Goal: Task Accomplishment & Management: Use online tool/utility

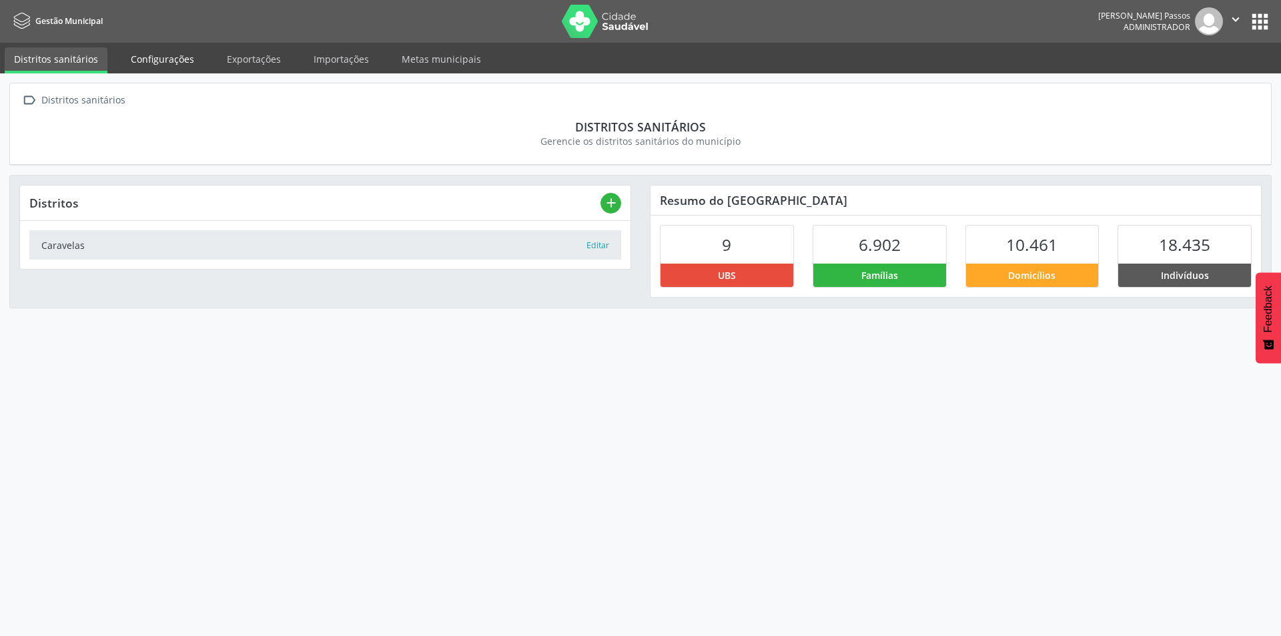
click at [170, 59] on link "Configurações" at bounding box center [162, 58] width 82 height 23
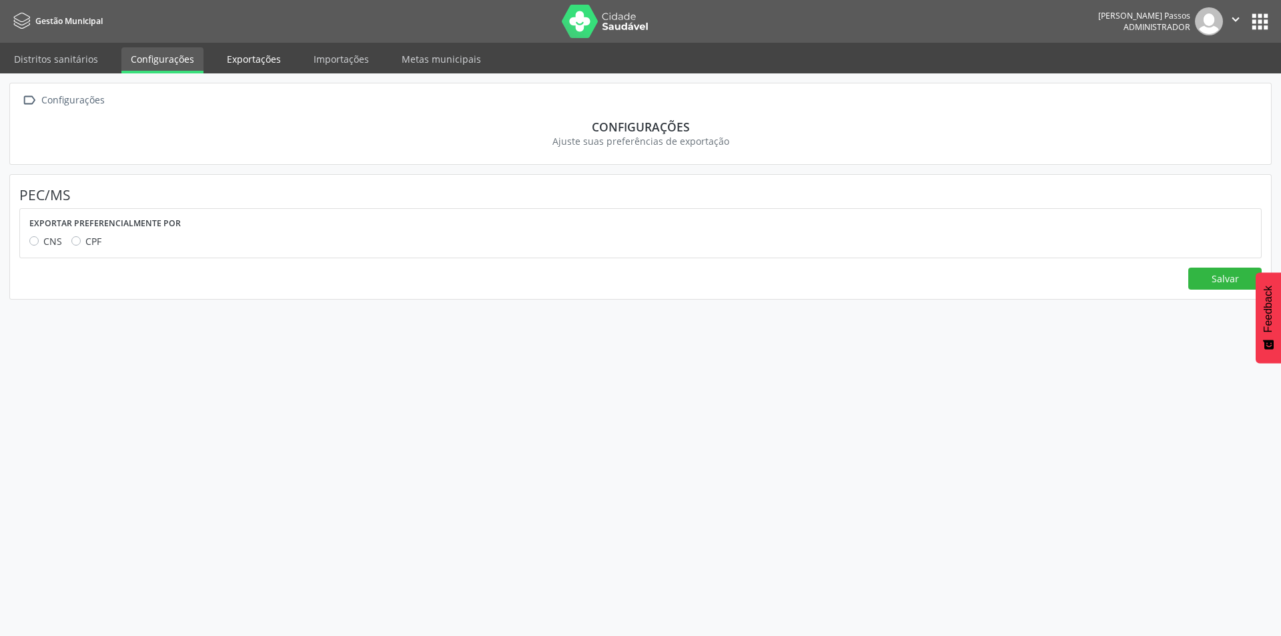
click at [258, 62] on link "Exportações" at bounding box center [254, 58] width 73 height 23
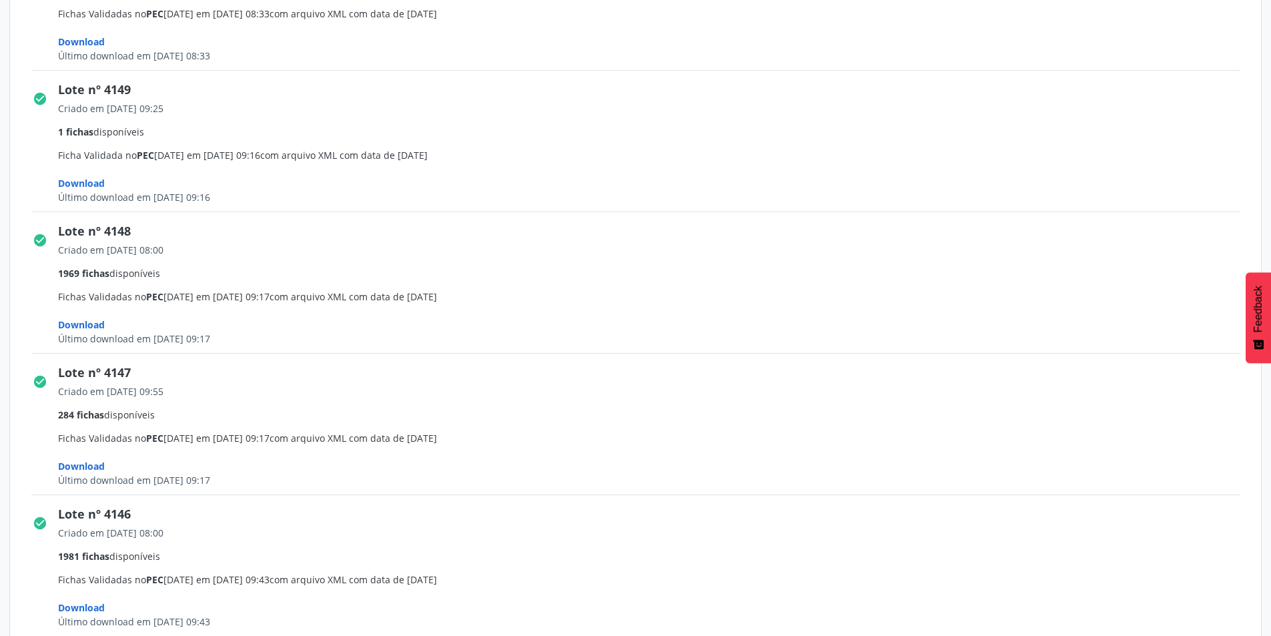
scroll to position [1869, 0]
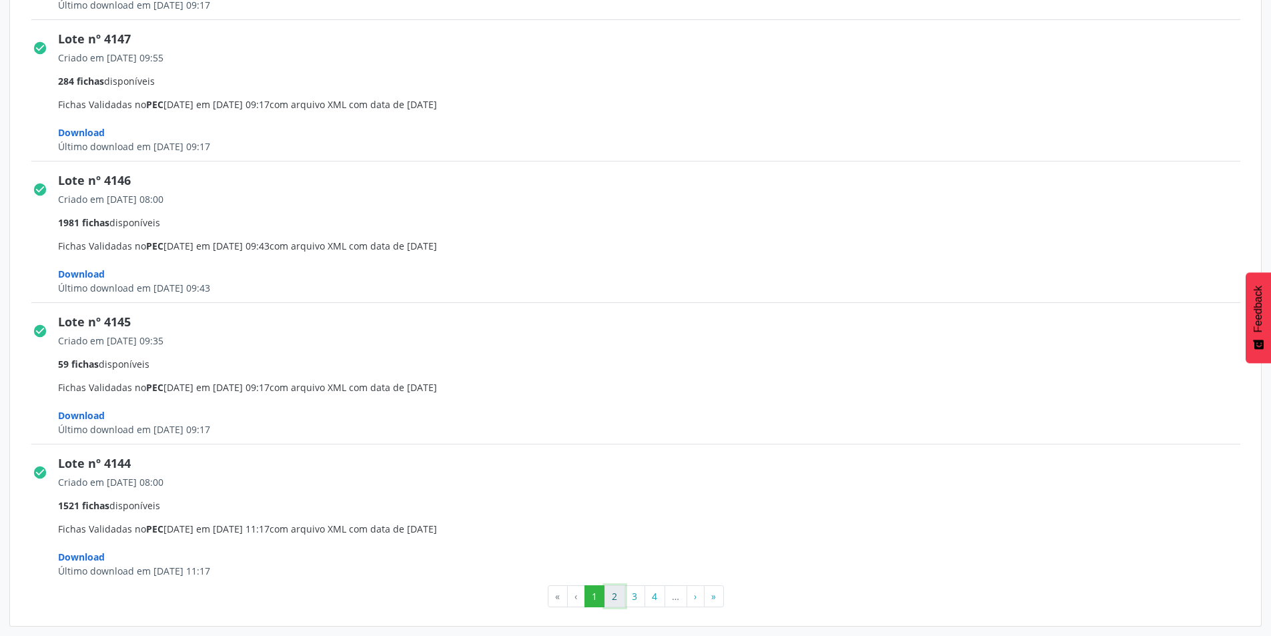
click at [617, 606] on button "2" at bounding box center [615, 596] width 21 height 23
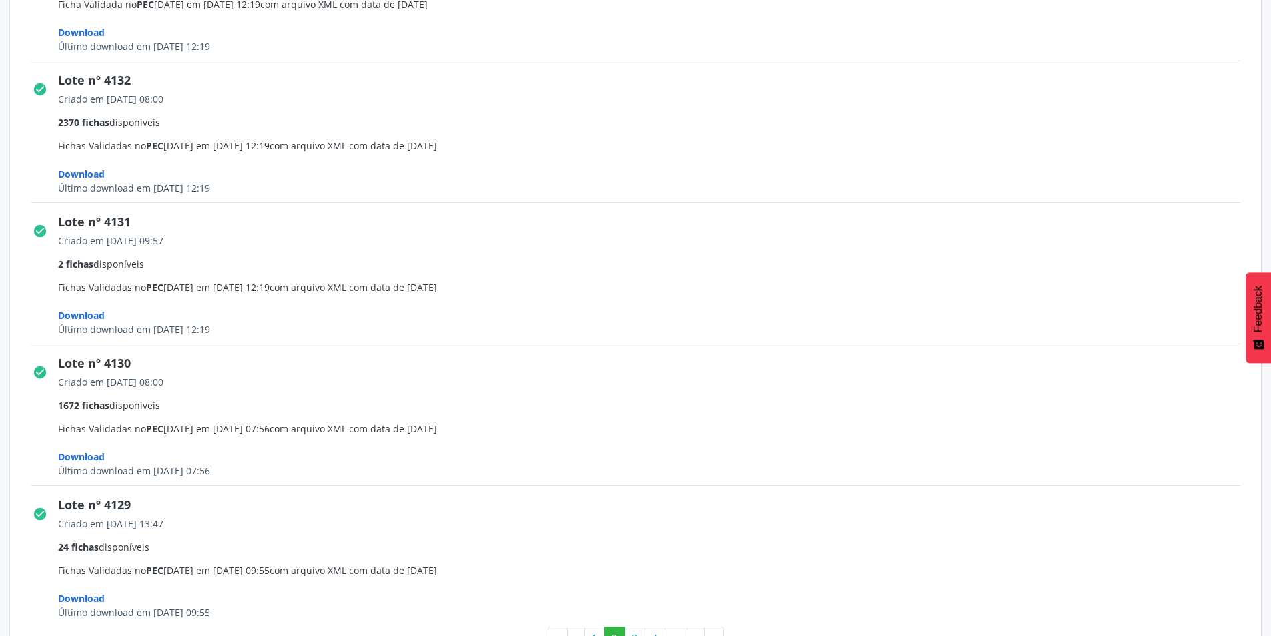
scroll to position [1883, 0]
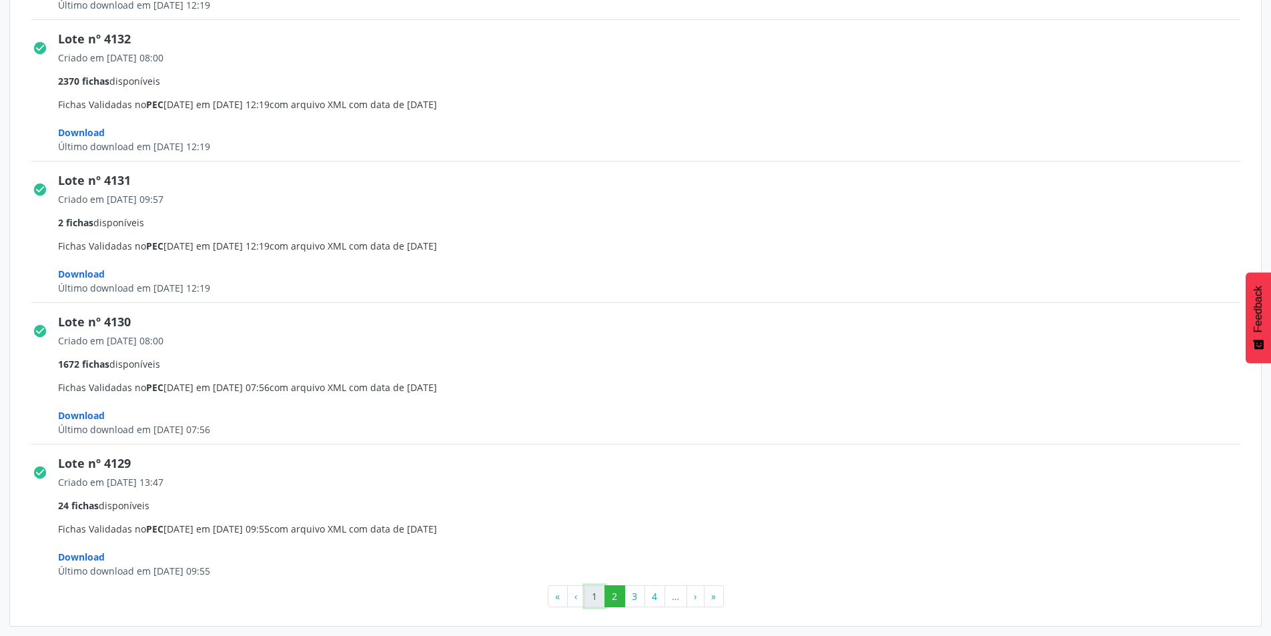
click at [603, 599] on button "1" at bounding box center [595, 596] width 21 height 23
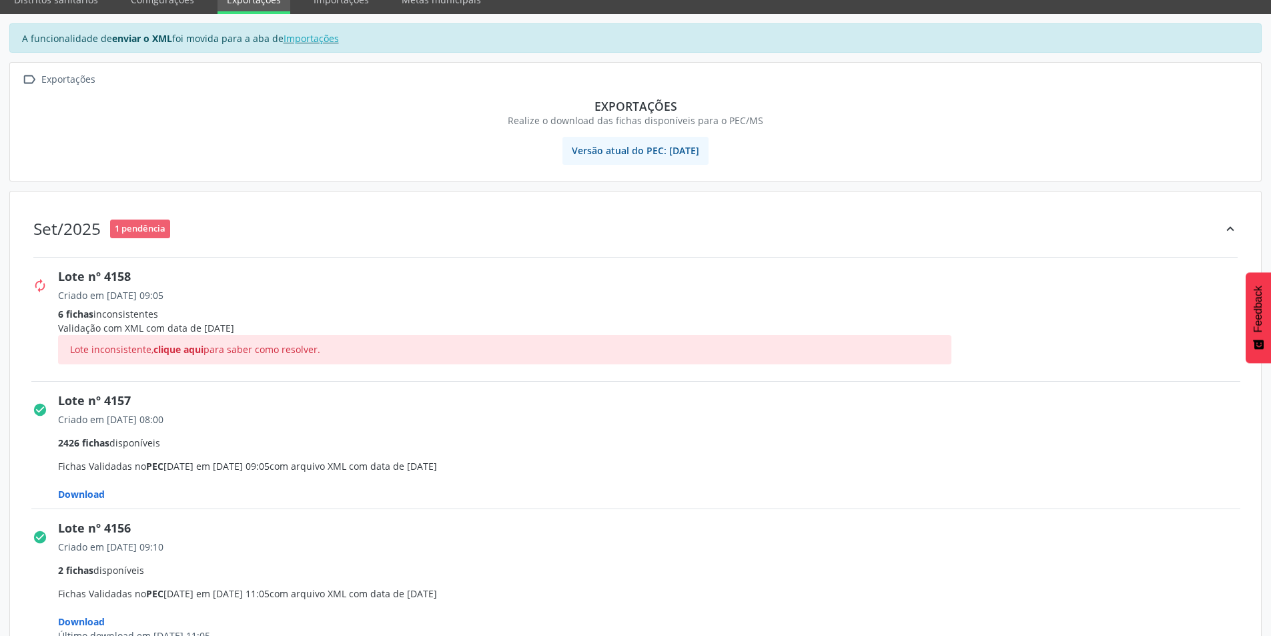
scroll to position [133, 0]
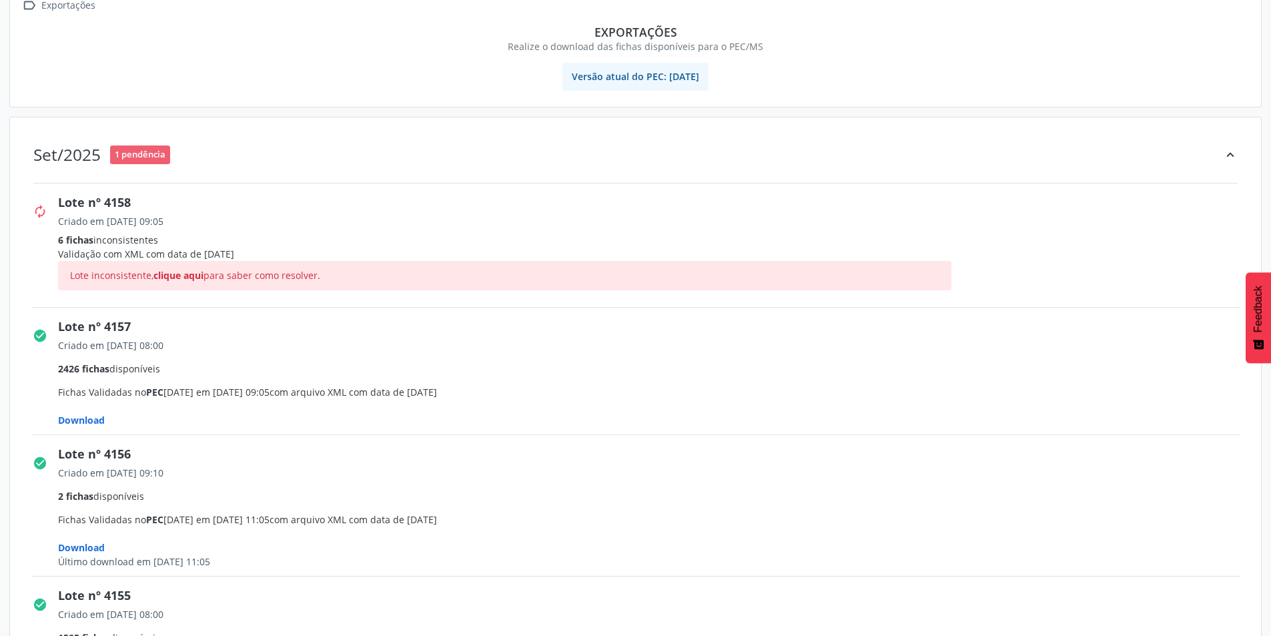
click at [96, 422] on span "Download" at bounding box center [81, 420] width 47 height 13
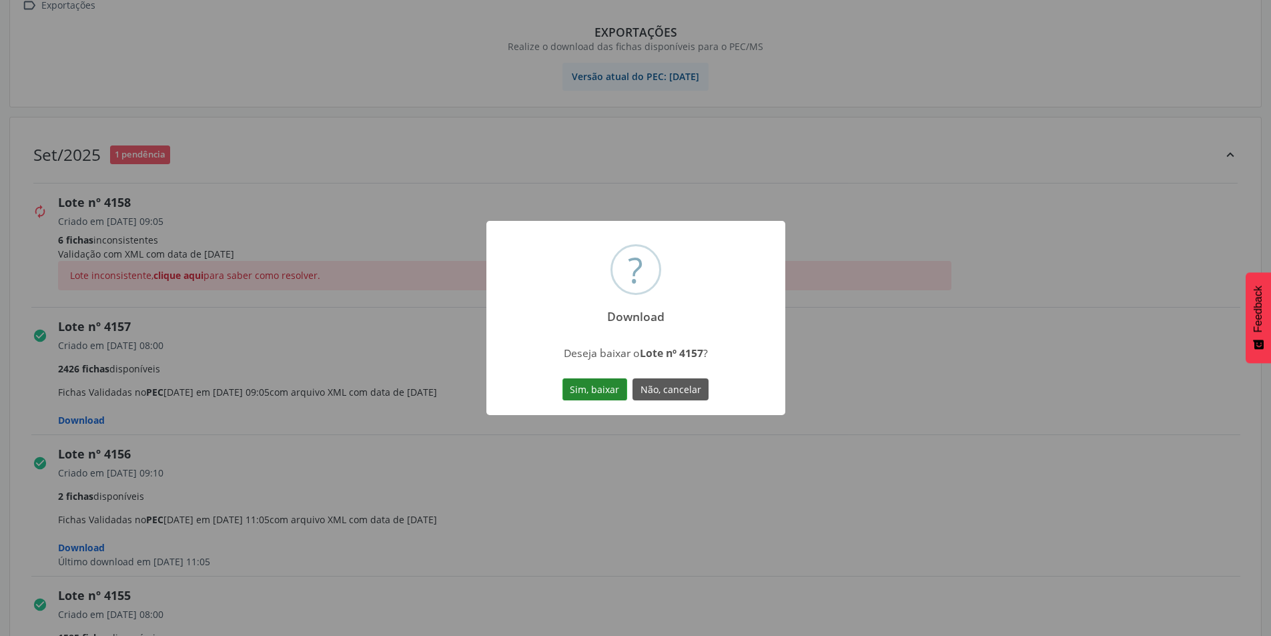
click at [585, 391] on button "Sim, baixar" at bounding box center [594, 389] width 65 height 23
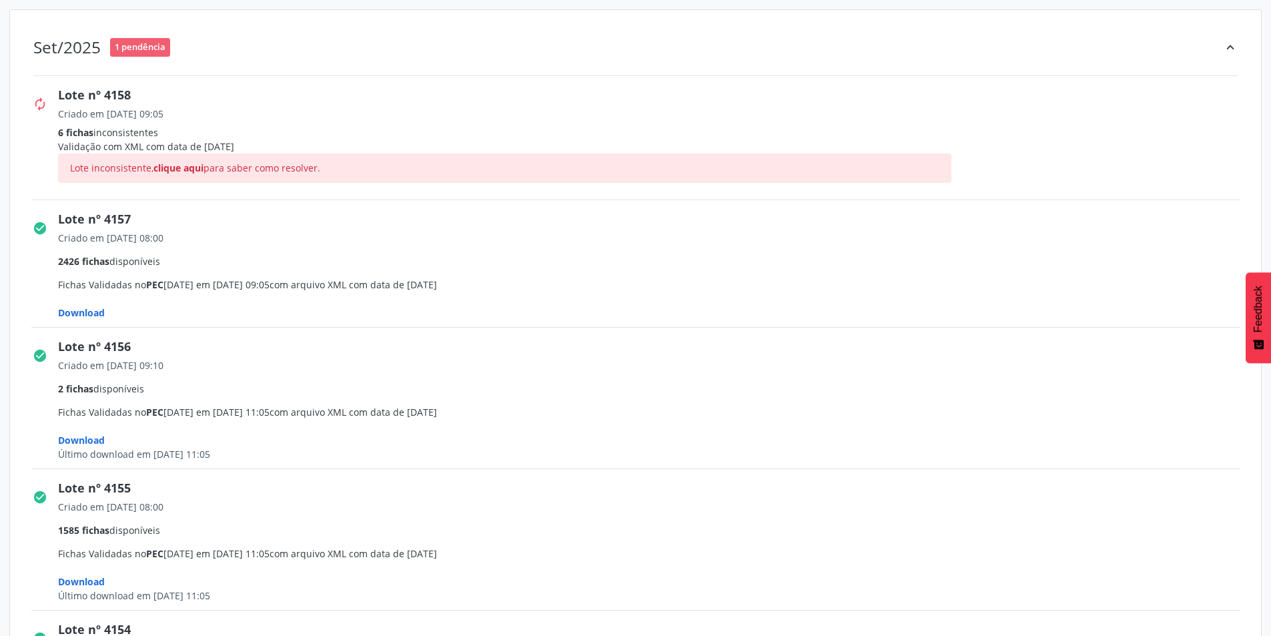
scroll to position [267, 0]
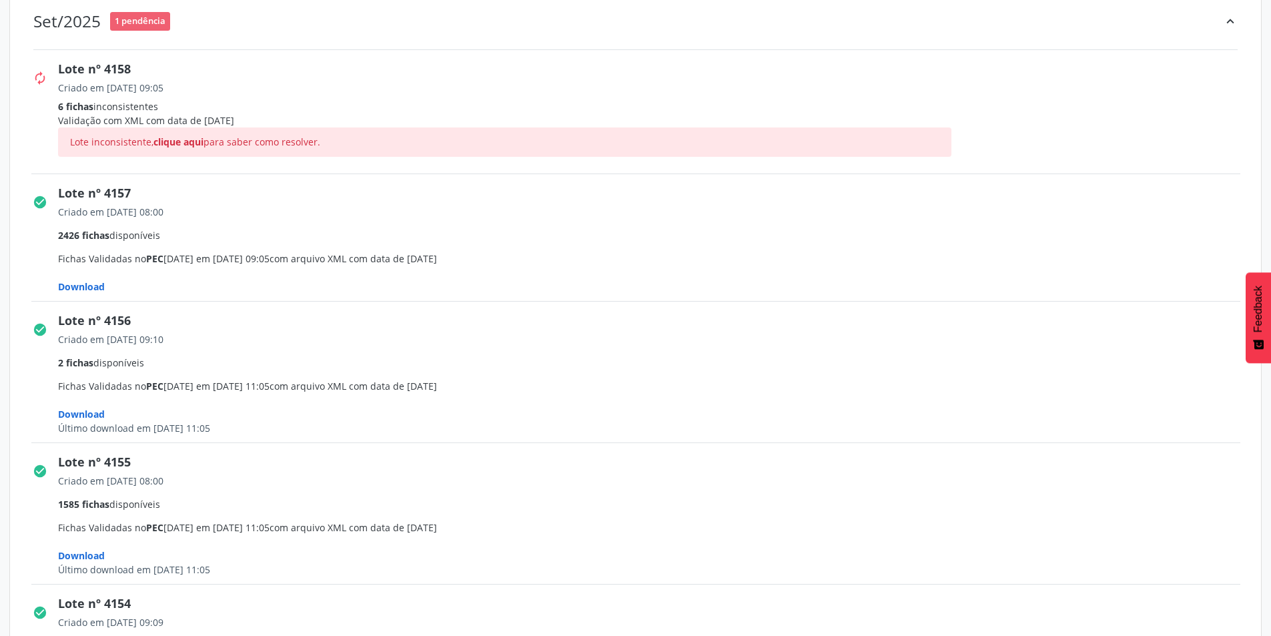
click at [96, 289] on span "Download" at bounding box center [81, 286] width 47 height 13
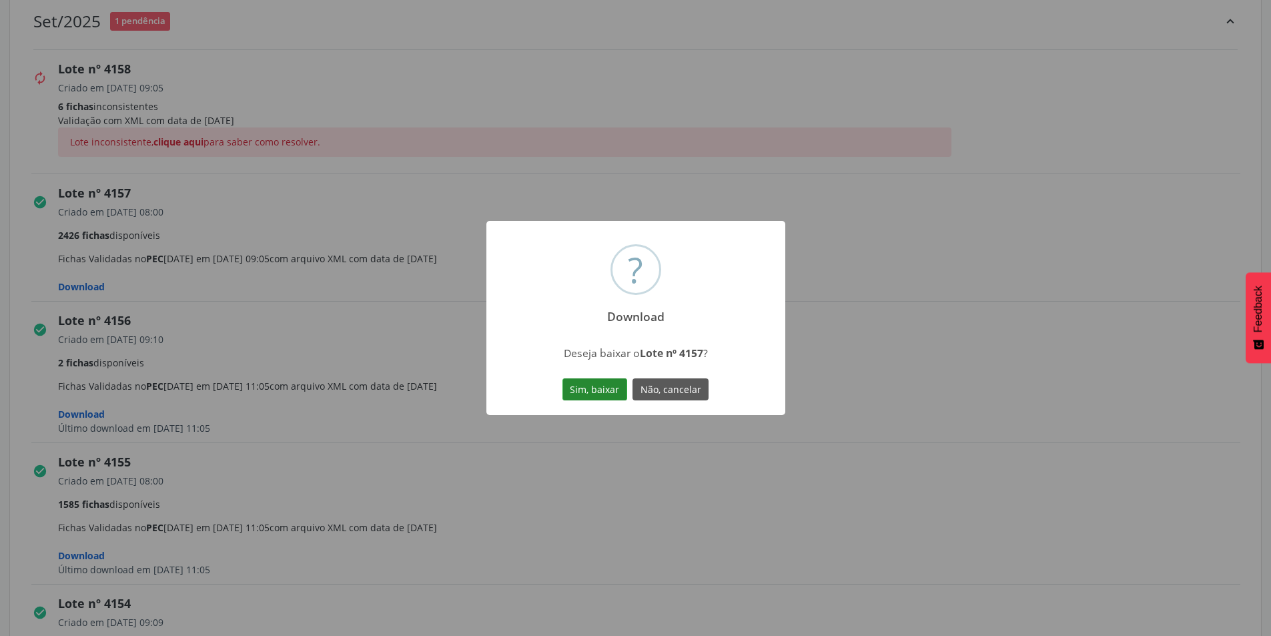
click at [613, 386] on button "Sim, baixar" at bounding box center [594, 389] width 65 height 23
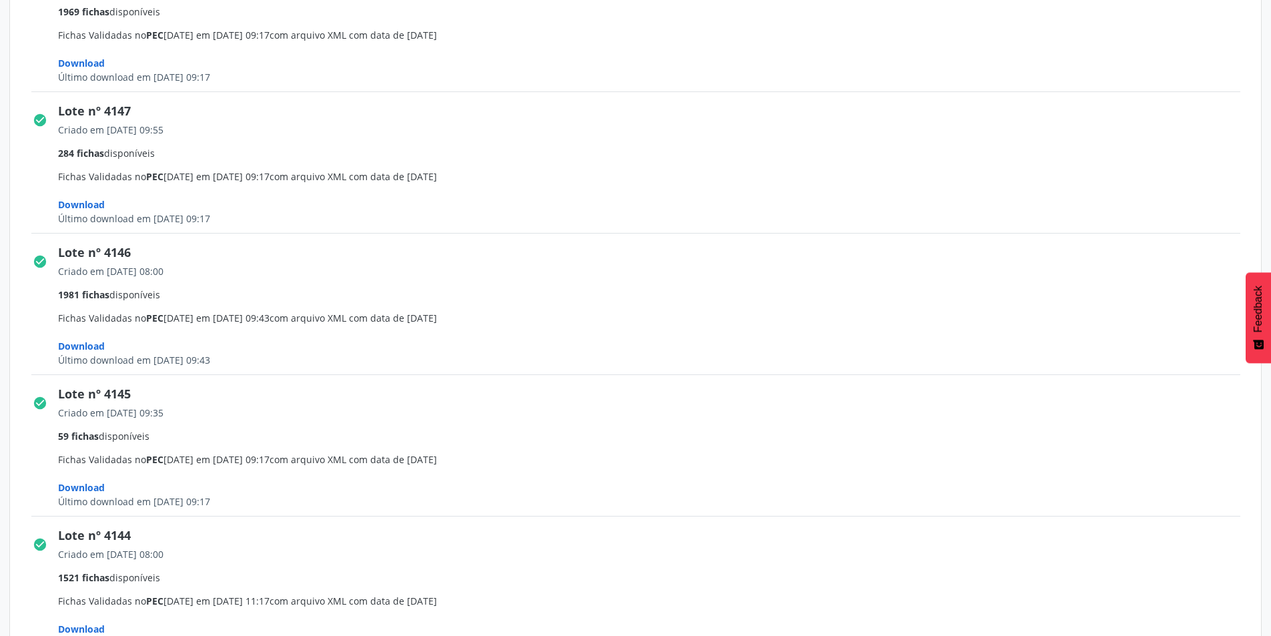
scroll to position [1869, 0]
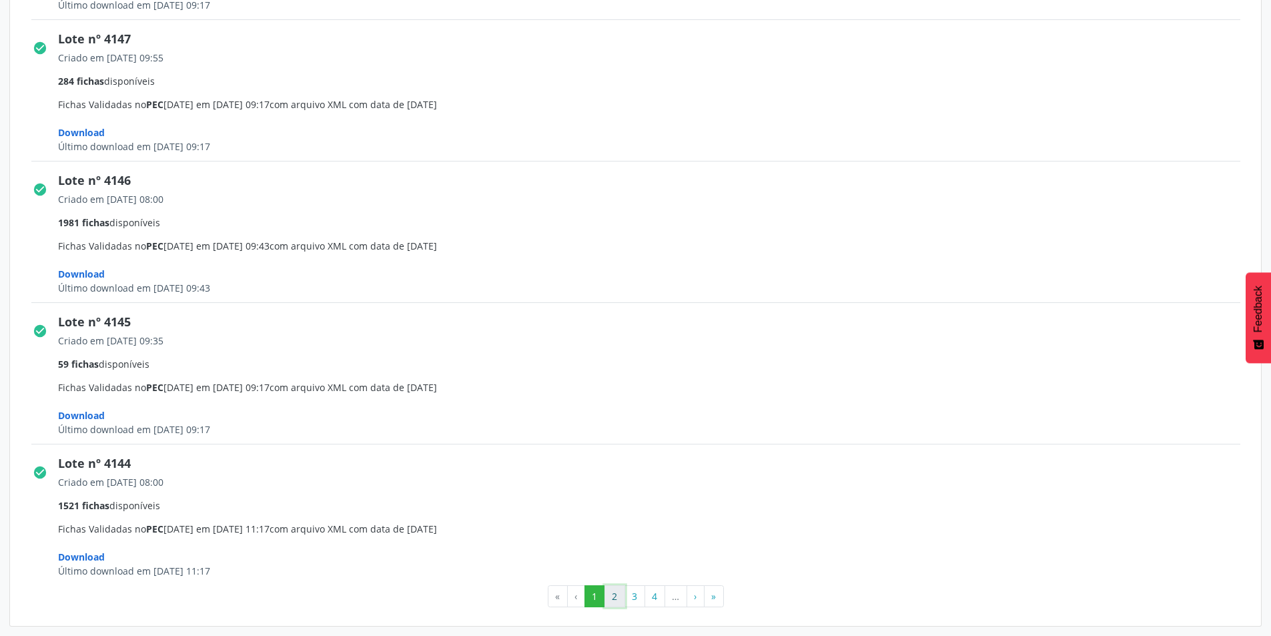
click at [616, 602] on button "2" at bounding box center [615, 596] width 21 height 23
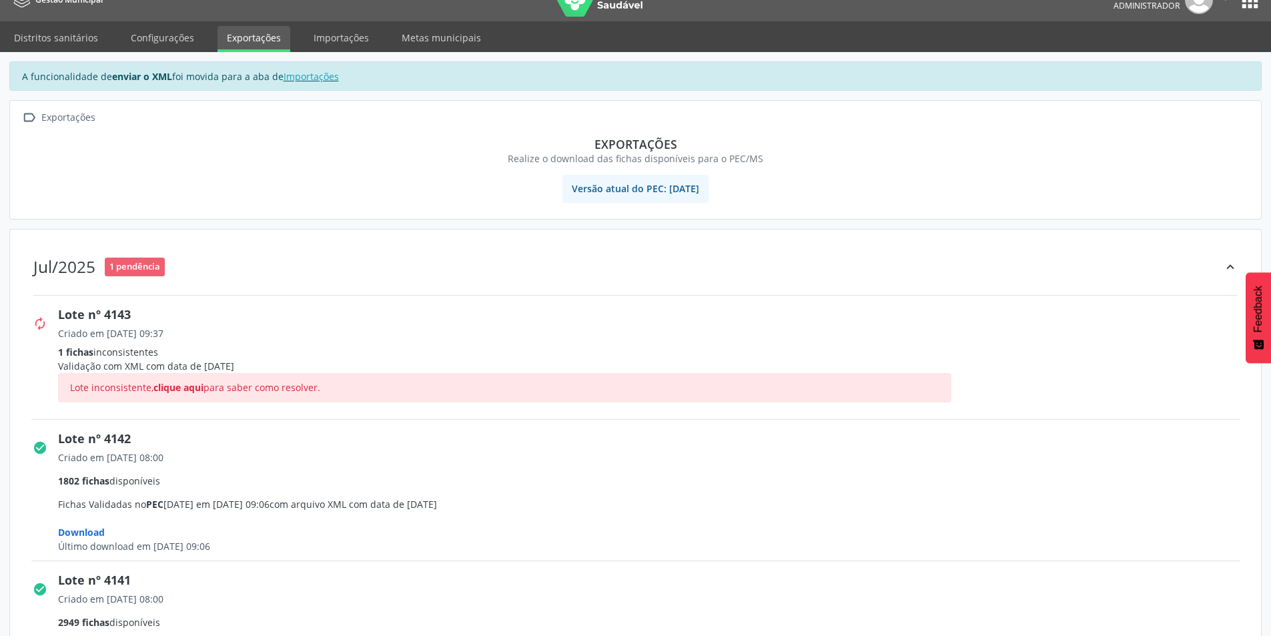
scroll to position [0, 0]
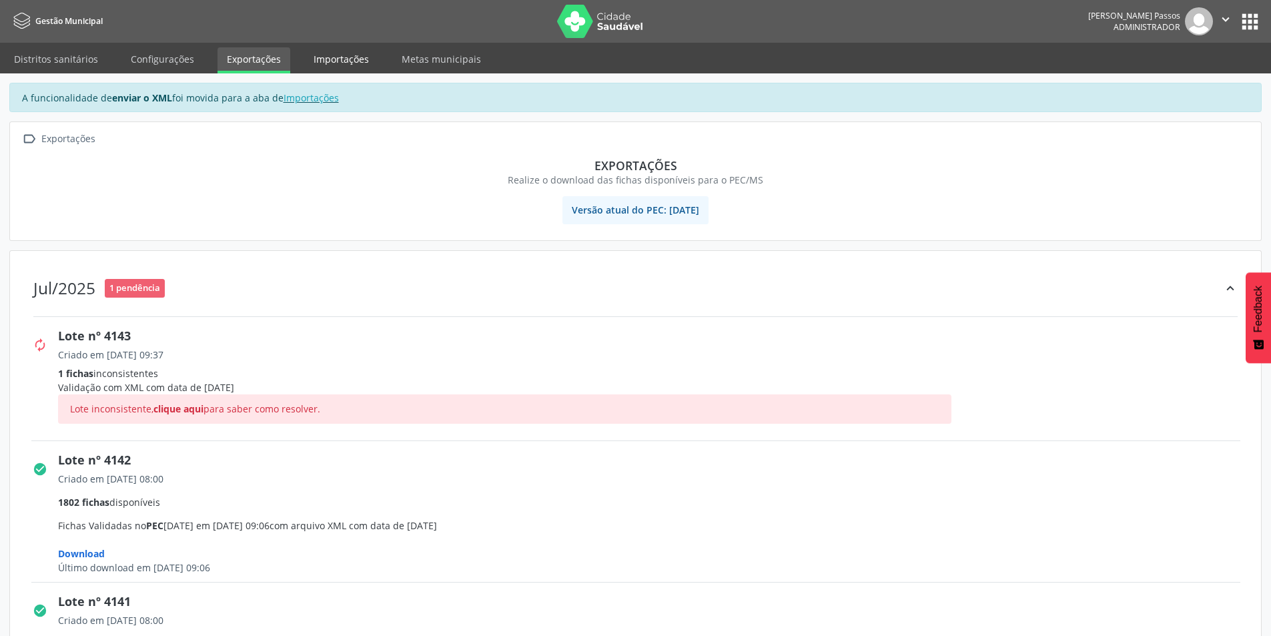
click at [341, 63] on link "Importações" at bounding box center [341, 58] width 74 height 23
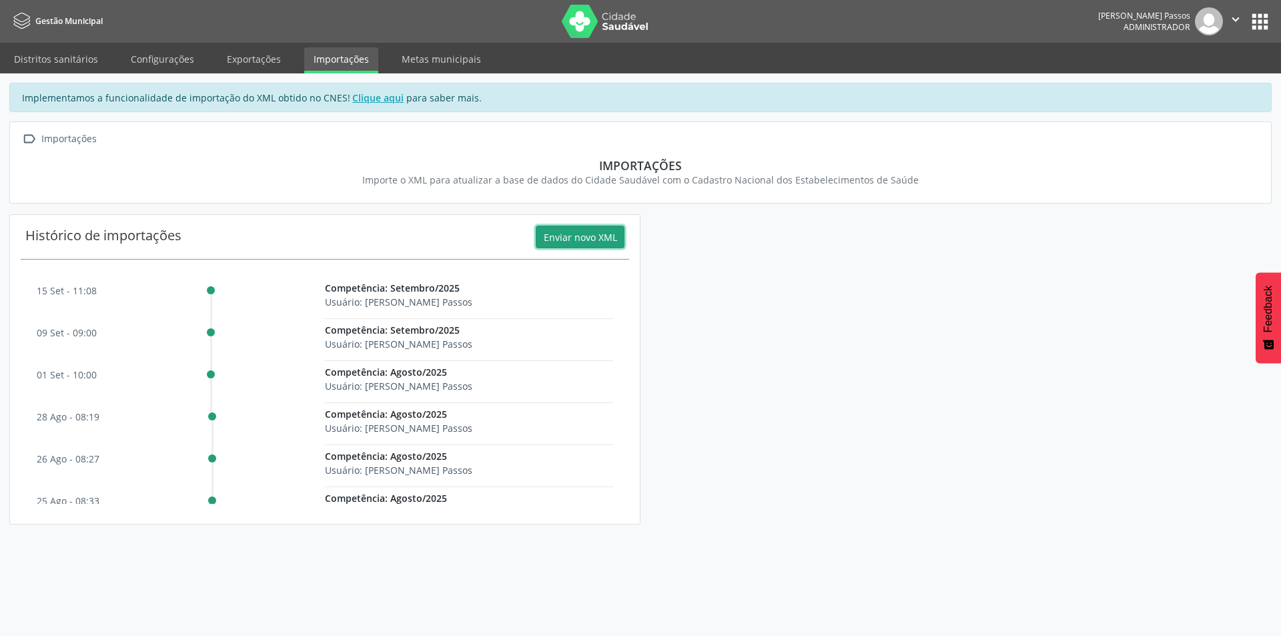
click at [582, 236] on button "Enviar novo XML" at bounding box center [580, 237] width 89 height 23
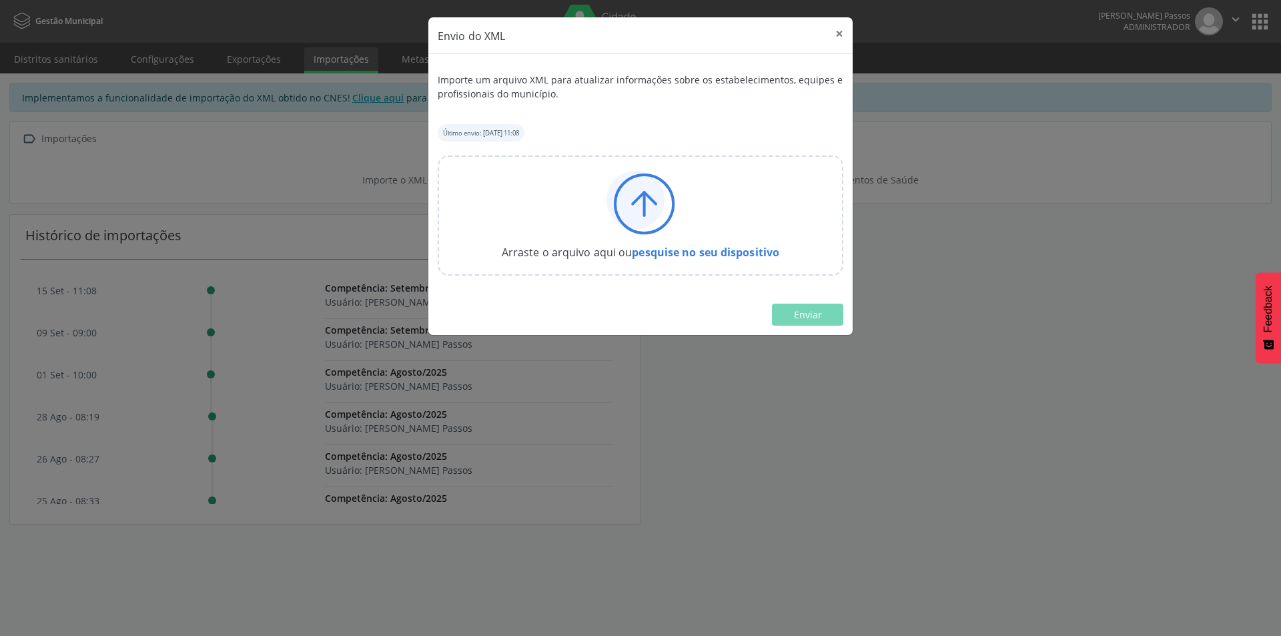
click at [651, 204] on icon at bounding box center [636, 200] width 58 height 58
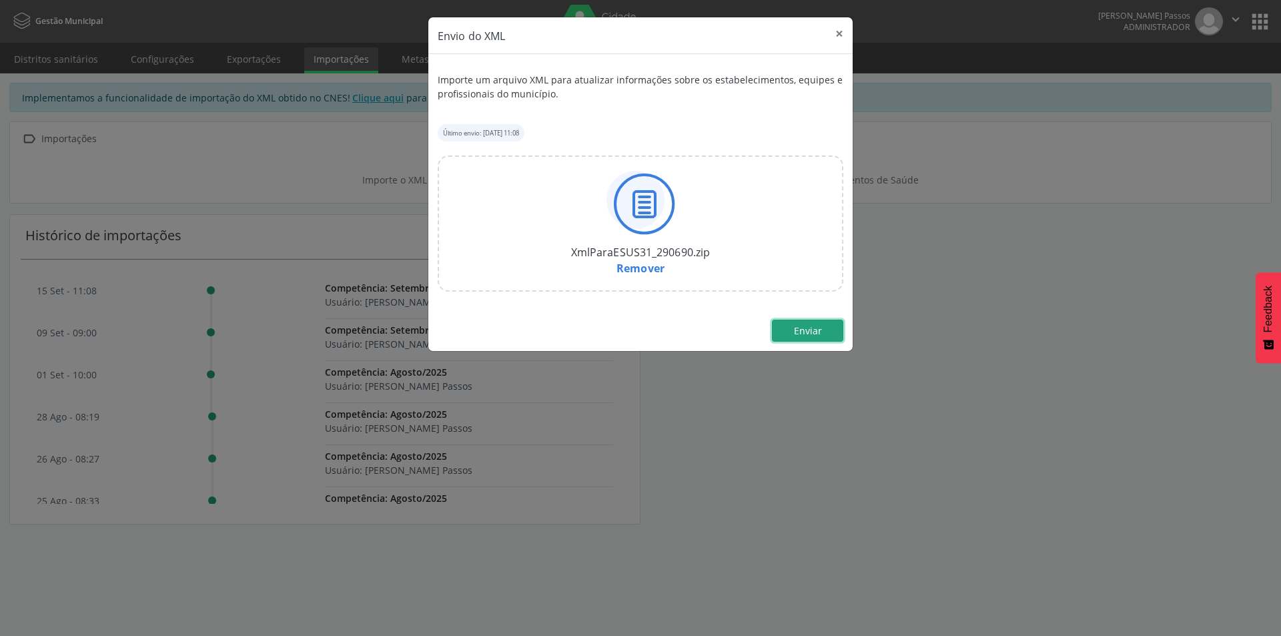
click at [808, 337] on button "Enviar" at bounding box center [807, 331] width 71 height 23
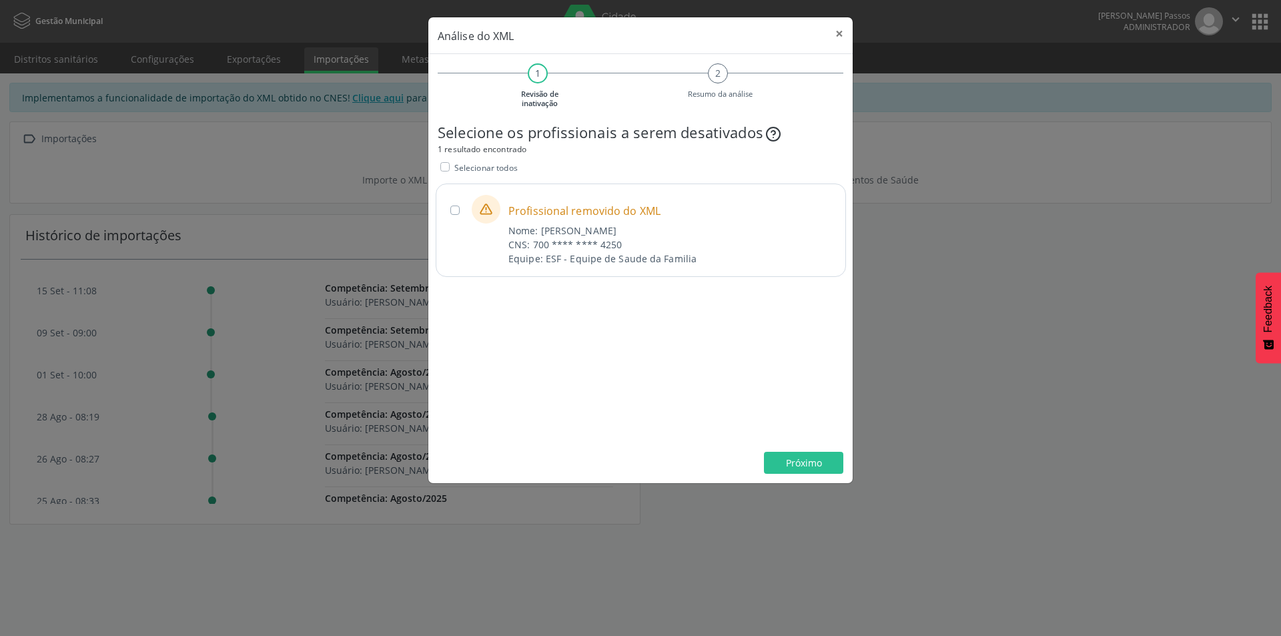
click at [457, 215] on div "Profissional removido do XML Nome: [PERSON_NAME] CNS: 700 **** **** 4250 Equipe…" at bounding box center [641, 229] width 410 height 93
click at [454, 166] on label "Selecionar todos" at bounding box center [485, 167] width 63 height 14
click at [811, 163] on span "Sim" at bounding box center [814, 167] width 17 height 13
click at [454, 170] on label "Selecionar todos" at bounding box center [485, 167] width 63 height 14
click at [815, 463] on span "Próximo" at bounding box center [804, 462] width 36 height 13
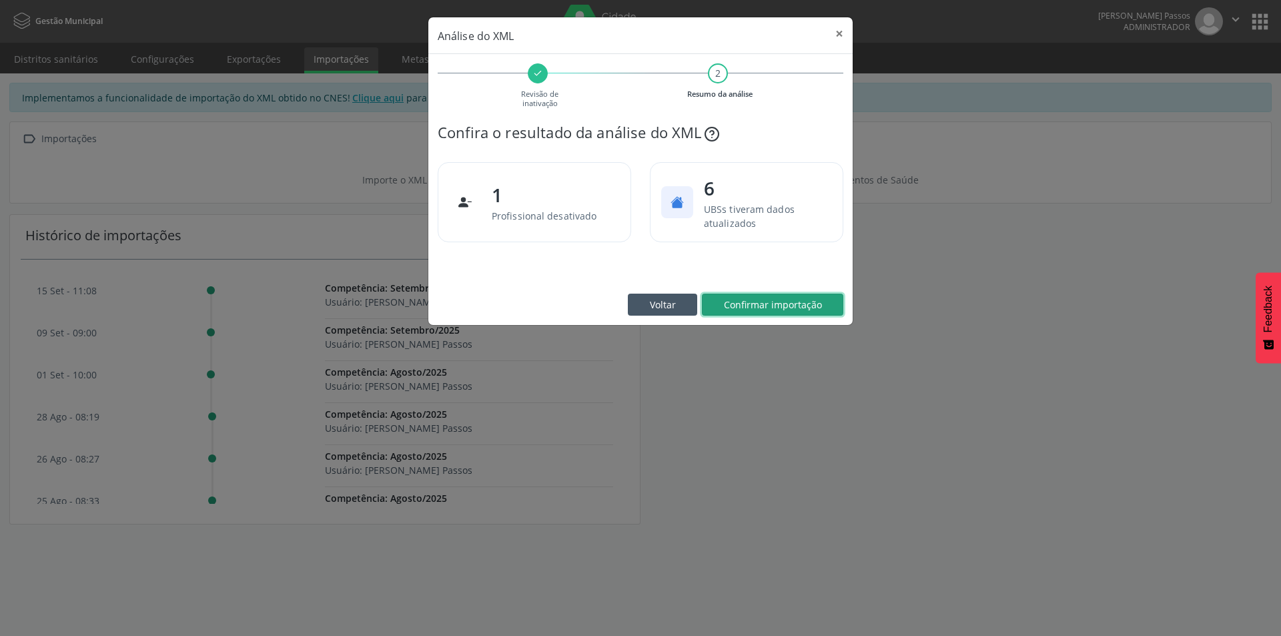
click at [792, 307] on span "Confirmar importação" at bounding box center [773, 304] width 98 height 13
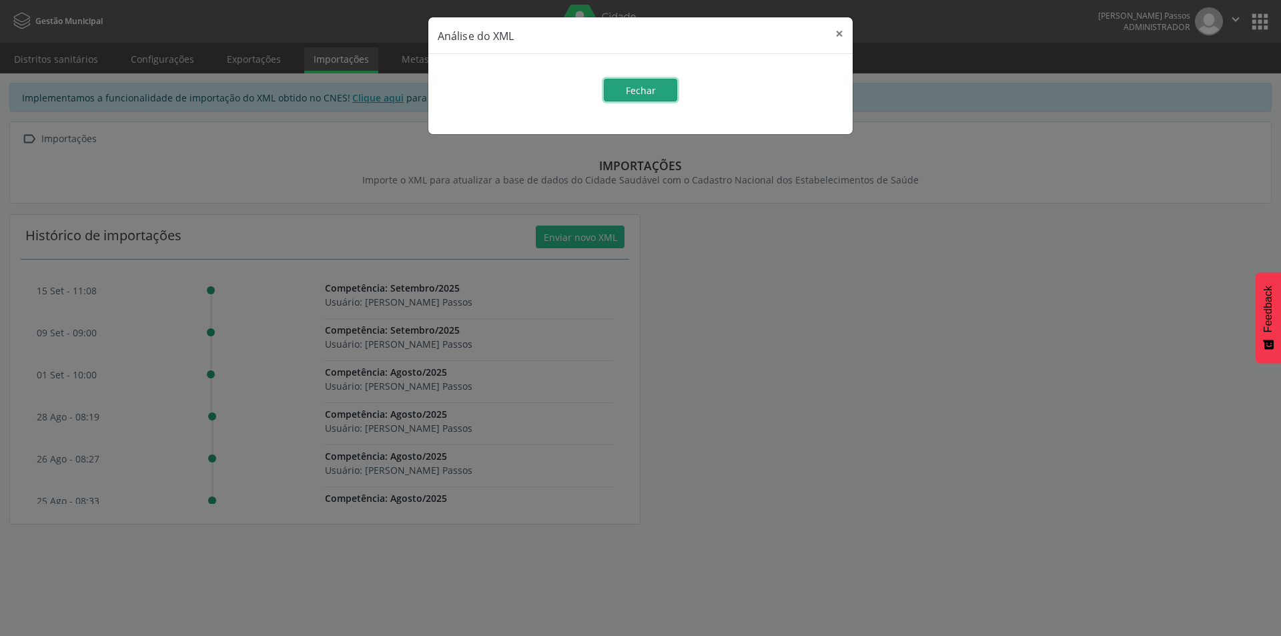
click at [664, 95] on button "Fechar" at bounding box center [640, 90] width 73 height 23
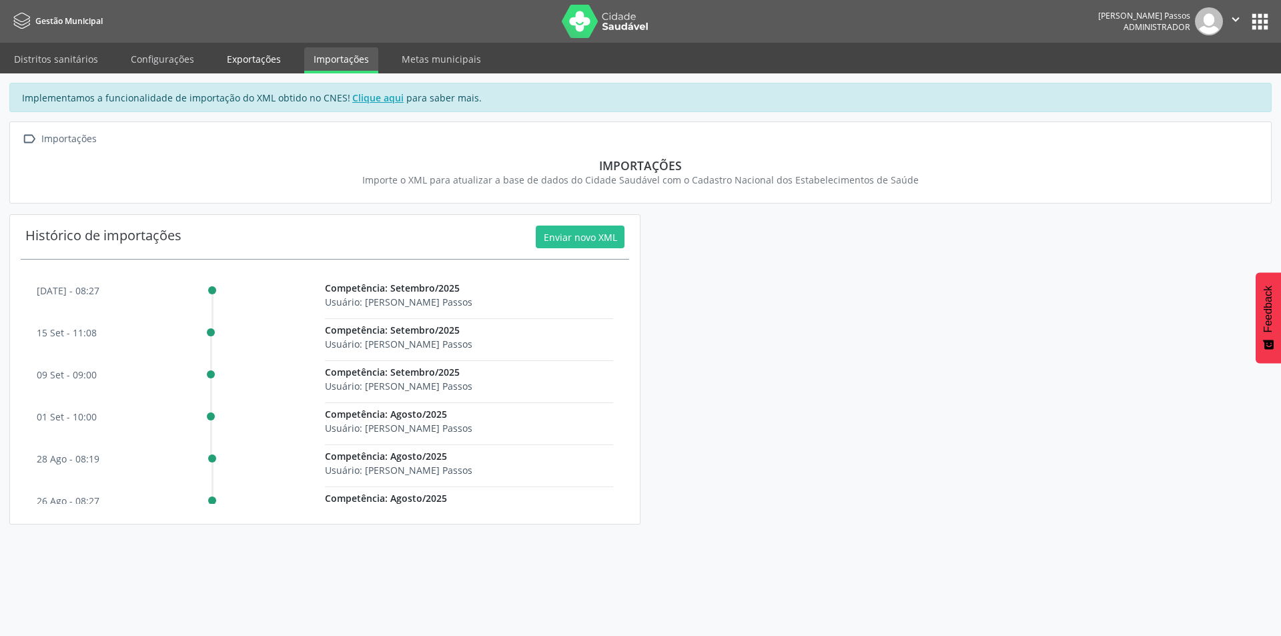
click at [282, 64] on link "Exportações" at bounding box center [254, 58] width 73 height 23
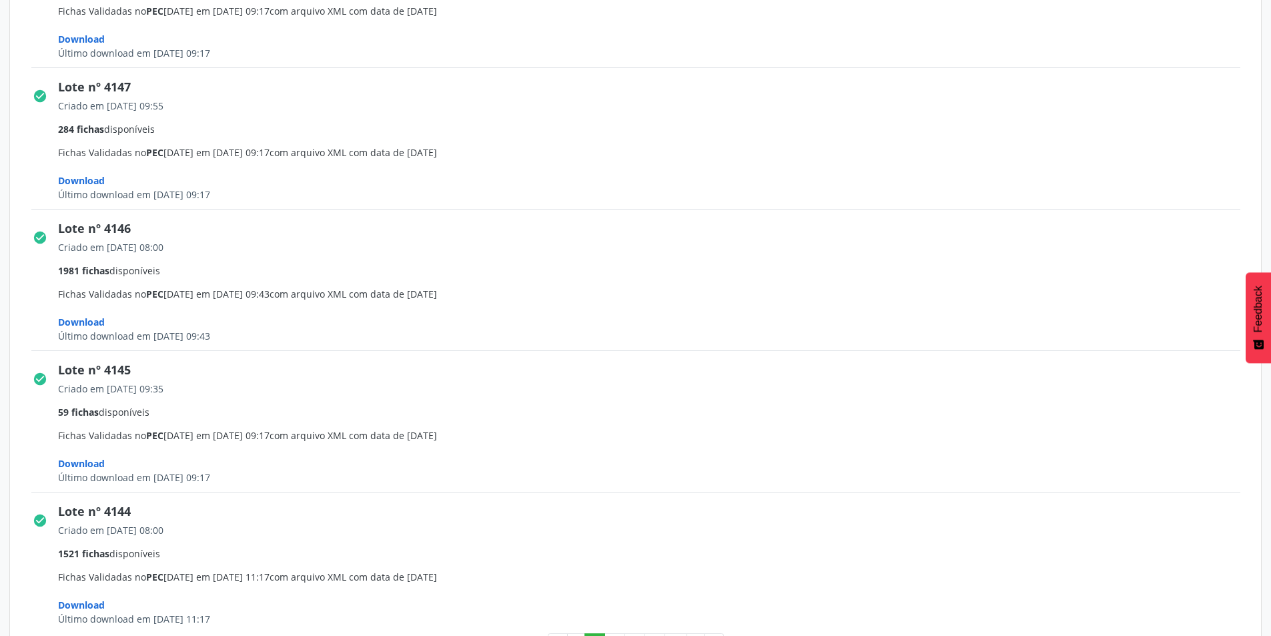
scroll to position [1850, 0]
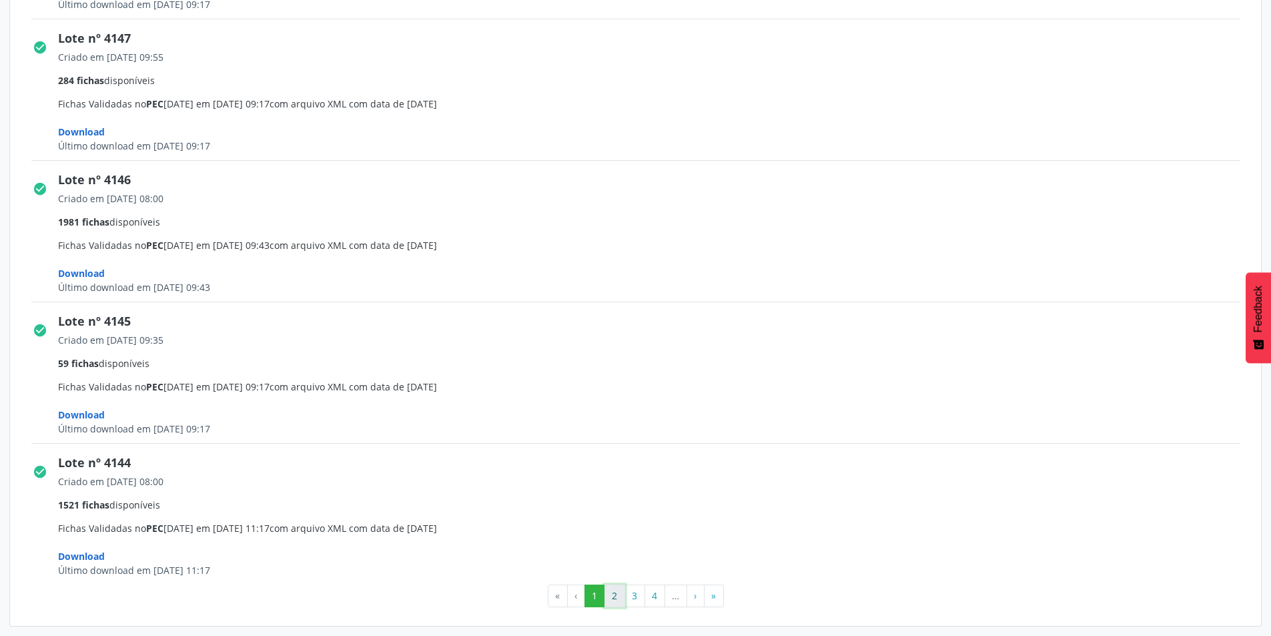
click at [612, 599] on button "2" at bounding box center [615, 596] width 21 height 23
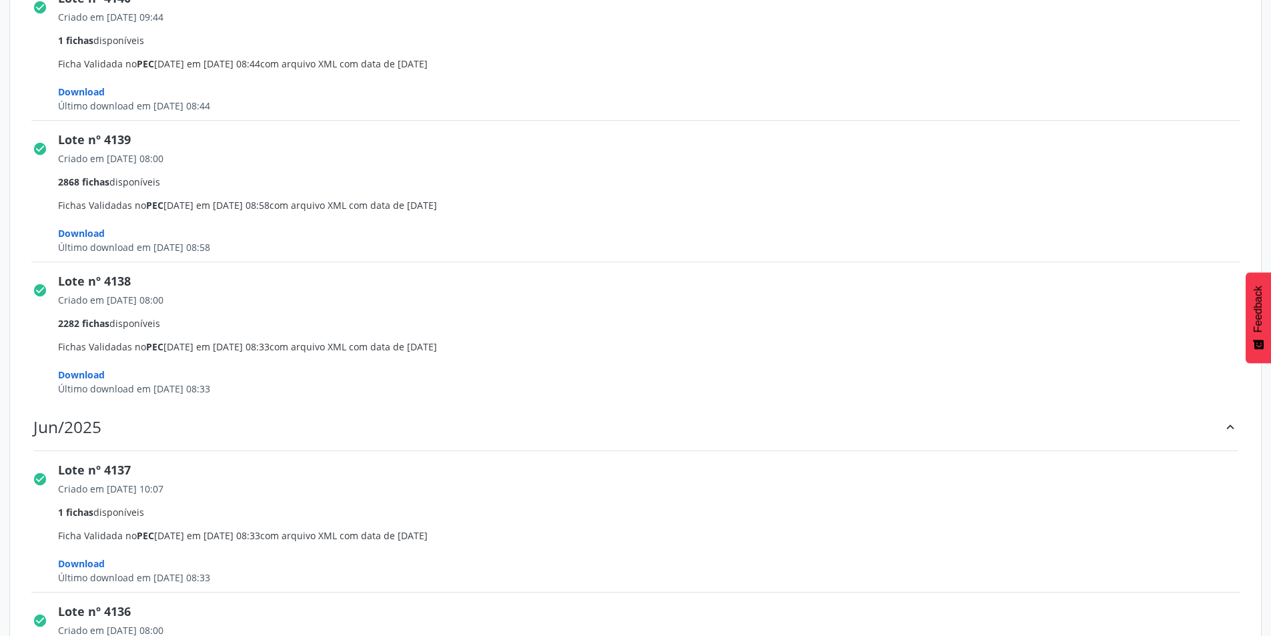
scroll to position [467, 0]
